Goal: Task Accomplishment & Management: Complete application form

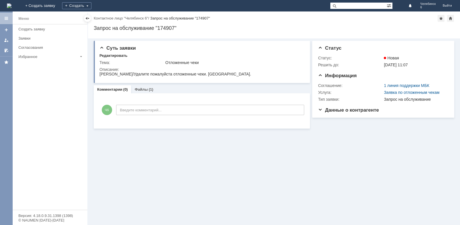
click at [11, 5] on img at bounding box center [9, 5] width 5 height 5
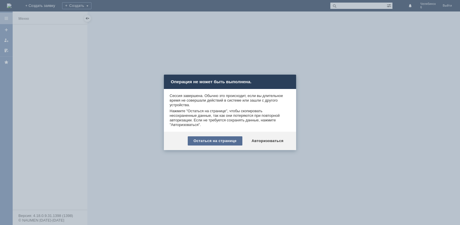
click at [217, 141] on div "Остаться на странице" at bounding box center [215, 140] width 55 height 9
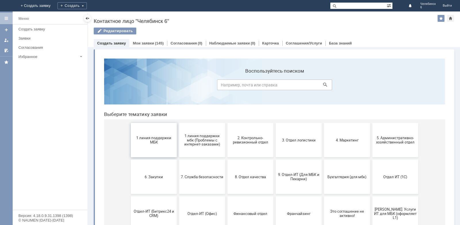
click at [149, 144] on span "1 линия поддержки МБК" at bounding box center [153, 140] width 43 height 9
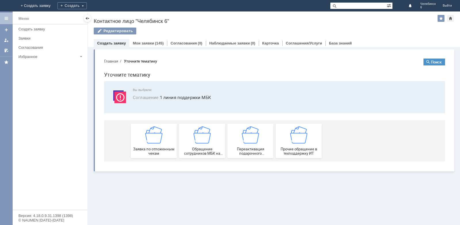
click at [149, 143] on img at bounding box center [153, 134] width 17 height 17
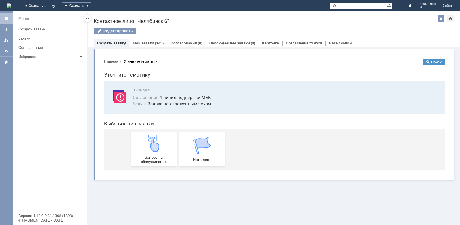
click at [149, 143] on img at bounding box center [153, 143] width 17 height 17
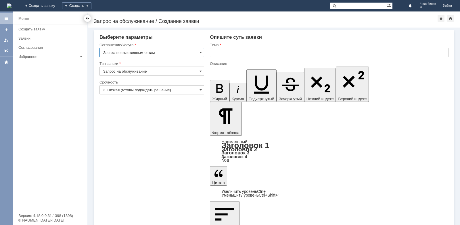
click at [88, 18] on div at bounding box center [87, 18] width 5 height 5
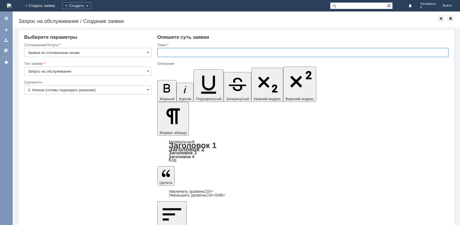
click at [178, 51] on input "text" at bounding box center [302, 52] width 291 height 9
type input "Отложенные чеки"
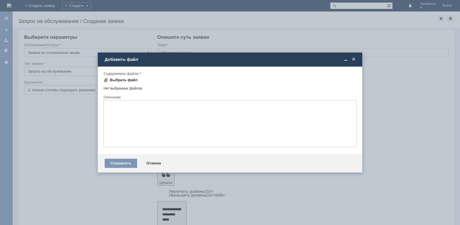
click at [120, 81] on div "Выбрать файл" at bounding box center [124, 80] width 28 height 5
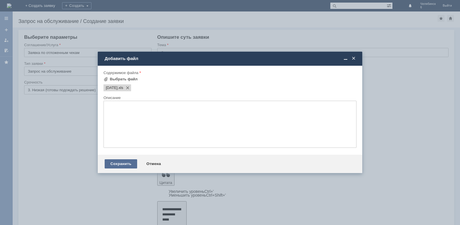
click at [124, 164] on div "Сохранить" at bounding box center [121, 163] width 32 height 9
